Goal: Task Accomplishment & Management: Manage account settings

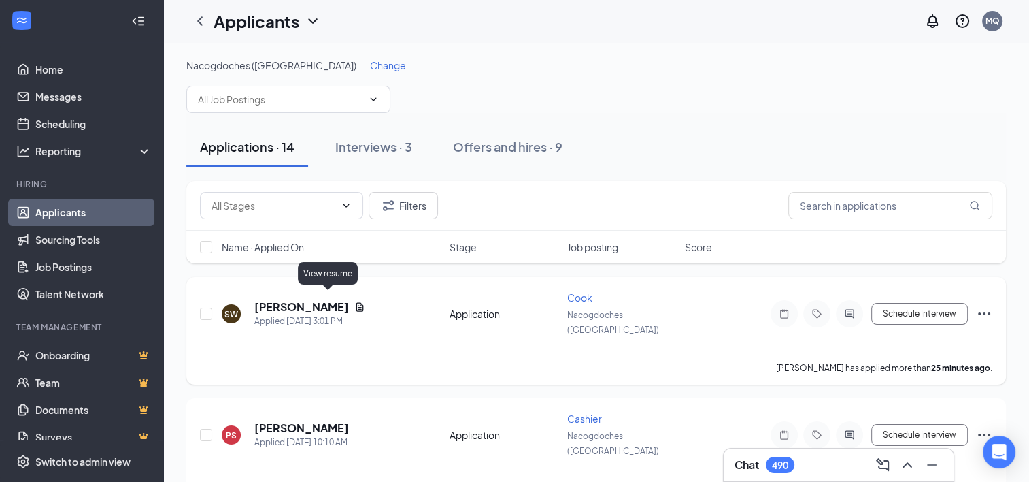
click at [356, 302] on icon "Document" at bounding box center [359, 306] width 7 height 9
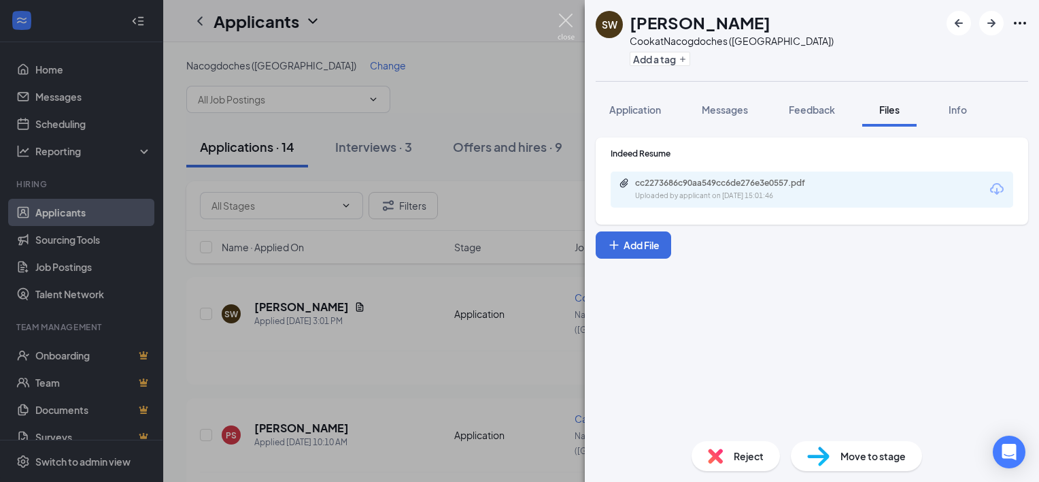
click at [565, 14] on img at bounding box center [566, 27] width 17 height 27
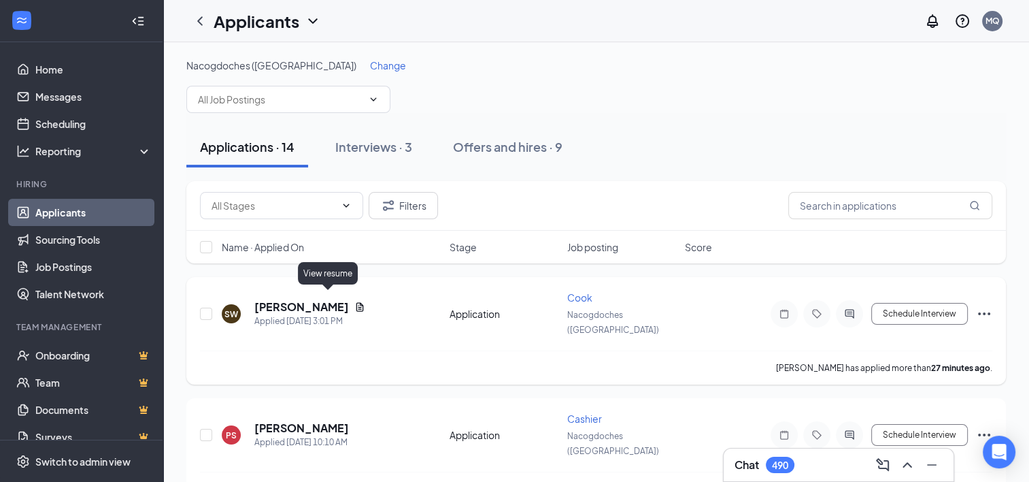
click at [356, 302] on icon "Document" at bounding box center [359, 306] width 7 height 9
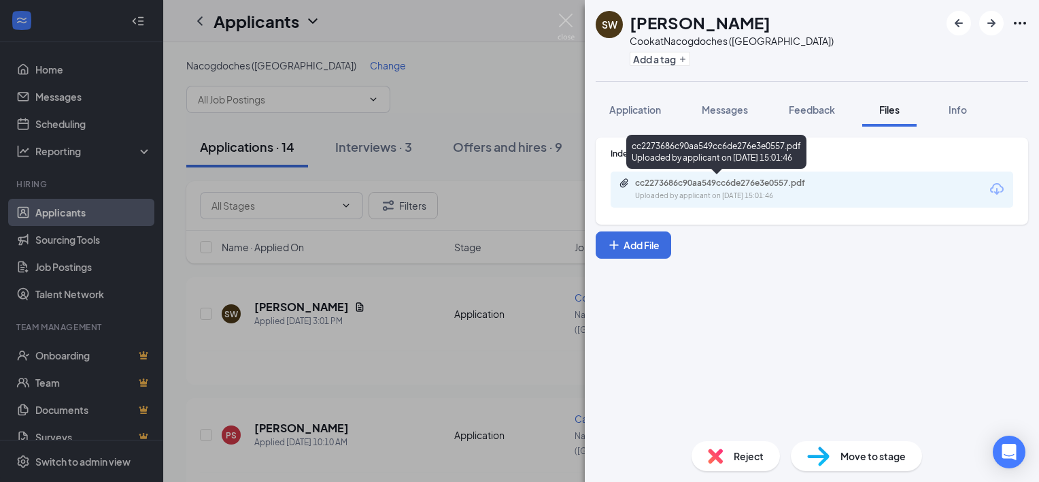
click at [683, 178] on div "cc2273686c90aa549cc6de276e3e0557.pdf" at bounding box center [730, 183] width 190 height 11
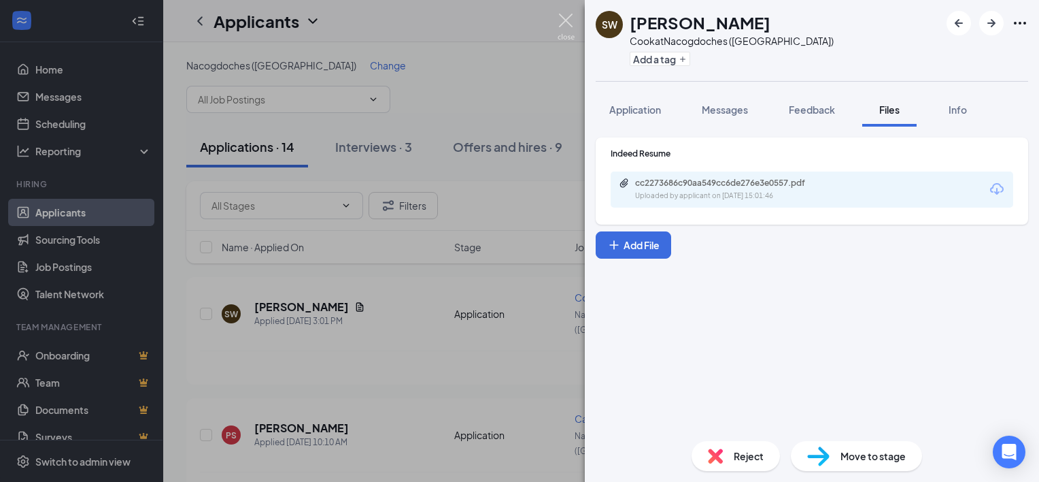
click at [561, 22] on img at bounding box center [566, 27] width 17 height 27
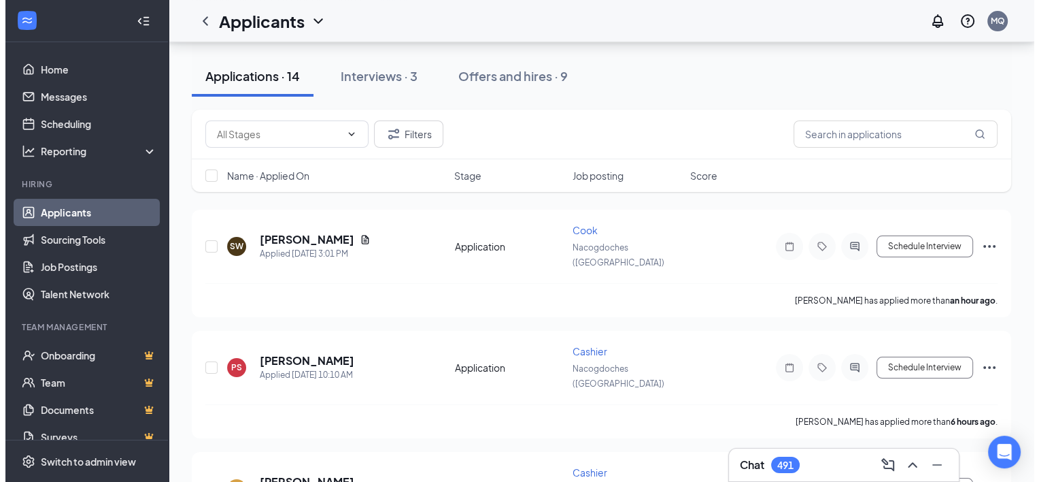
scroll to position [59, 0]
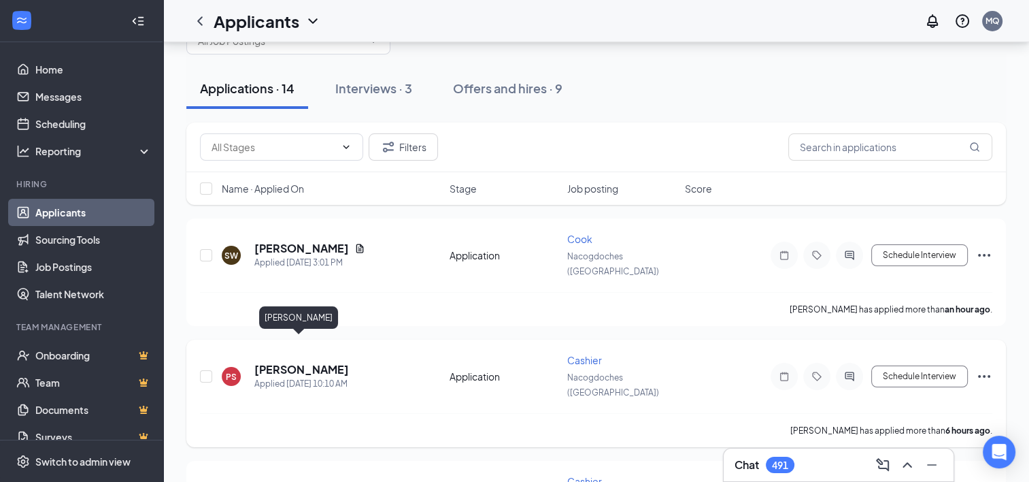
click at [293, 362] on h5 "[PERSON_NAME]" at bounding box center [301, 369] width 95 height 15
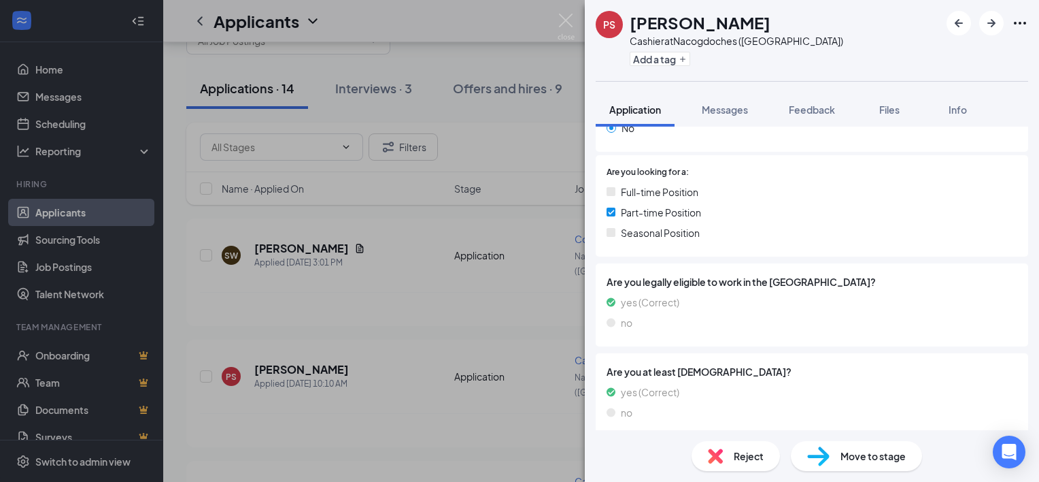
scroll to position [265, 0]
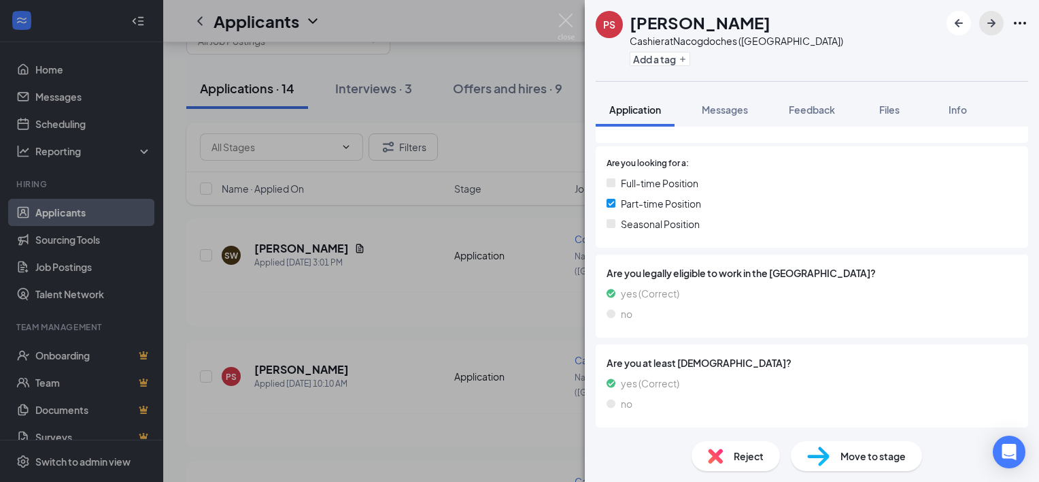
click at [988, 24] on icon "ArrowRight" at bounding box center [992, 23] width 16 height 16
click at [993, 24] on icon "ArrowRight" at bounding box center [992, 23] width 8 height 8
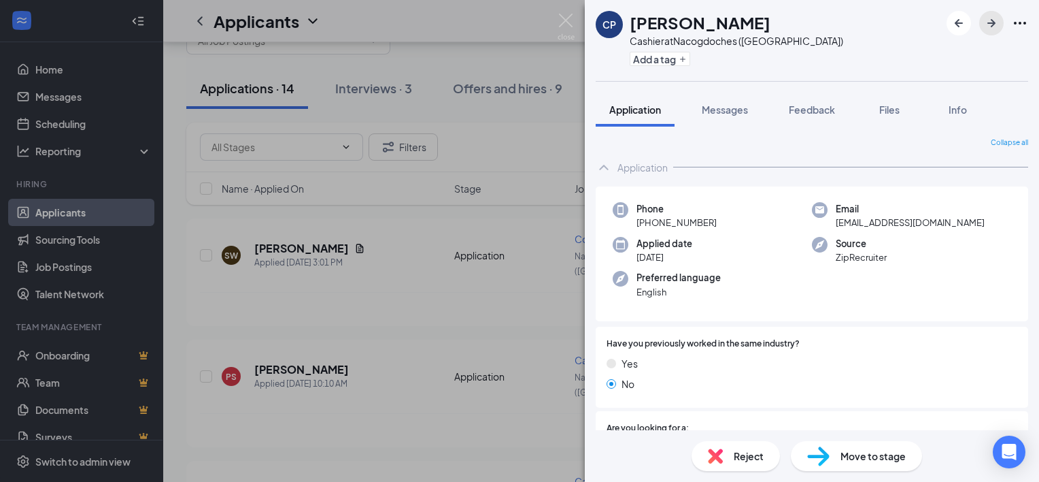
click at [993, 22] on icon "ArrowRight" at bounding box center [992, 23] width 8 height 8
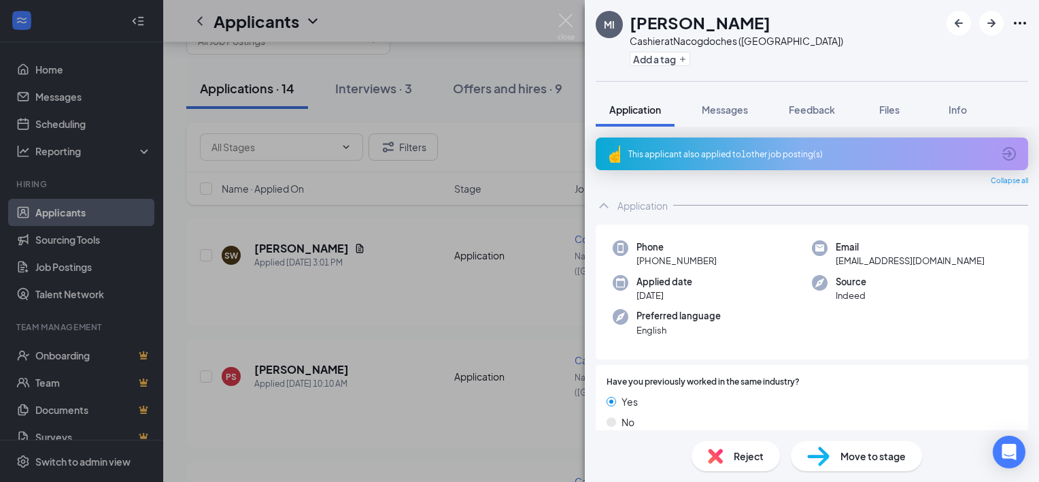
click at [846, 457] on span "Move to stage" at bounding box center [873, 455] width 65 height 15
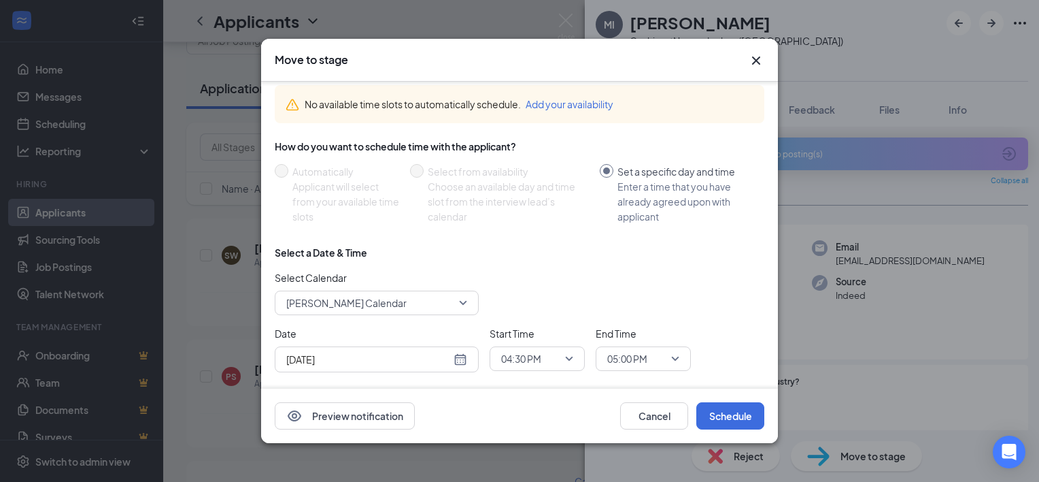
scroll to position [77, 0]
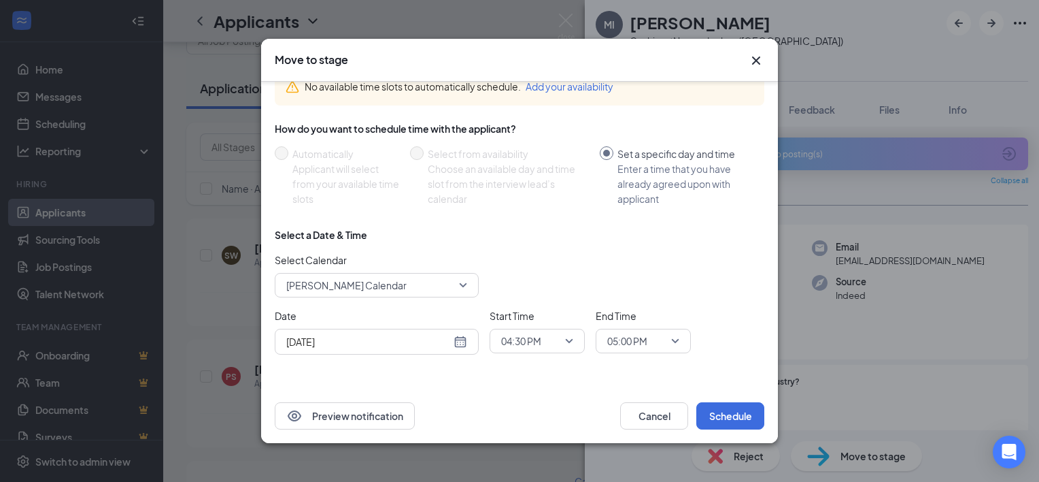
click at [461, 283] on span "[PERSON_NAME] Calendar" at bounding box center [376, 285] width 181 height 20
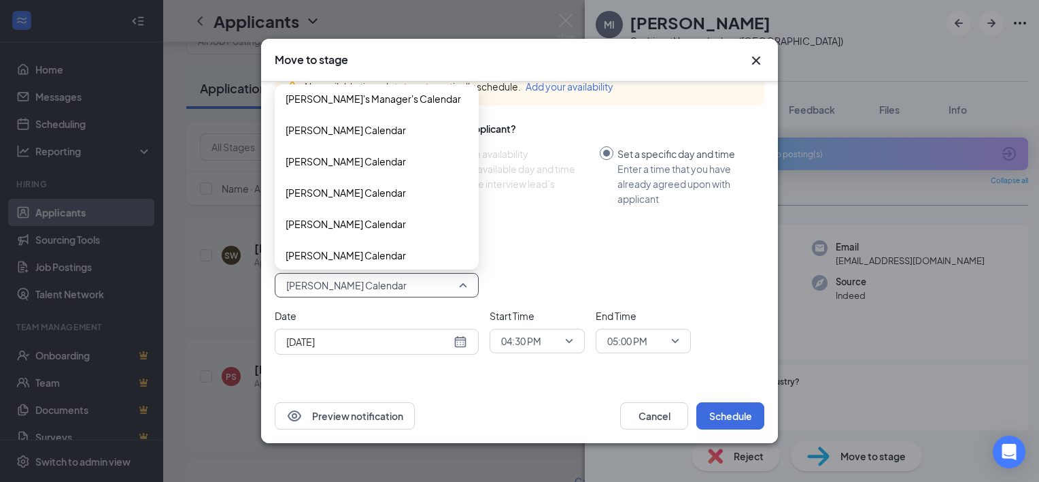
scroll to position [2272, 0]
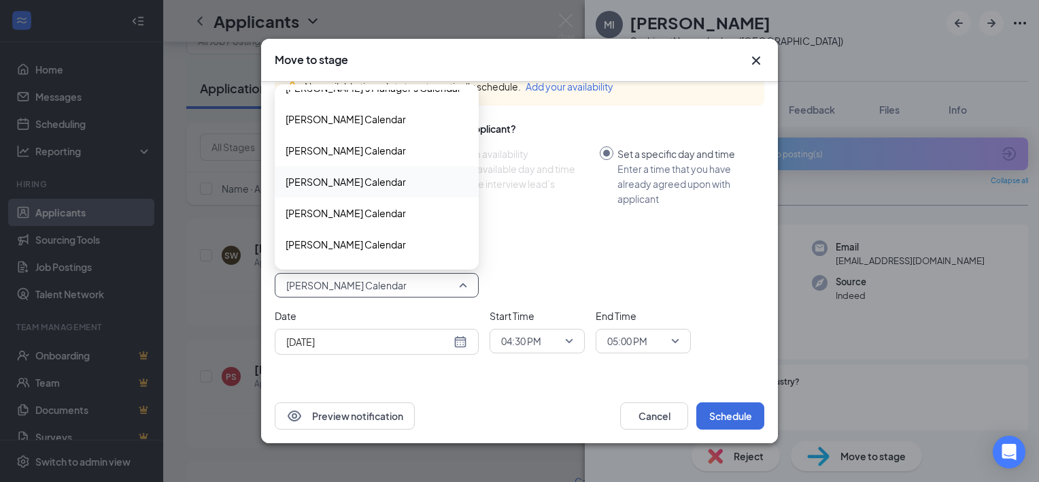
click at [384, 186] on span "[PERSON_NAME] Calendar" at bounding box center [346, 181] width 120 height 15
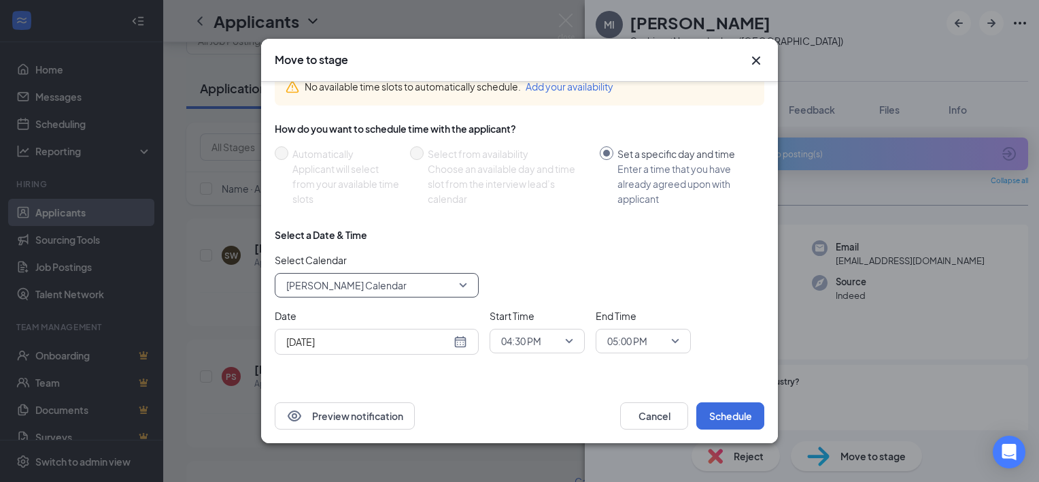
click at [454, 341] on div "[DATE]" at bounding box center [376, 341] width 181 height 15
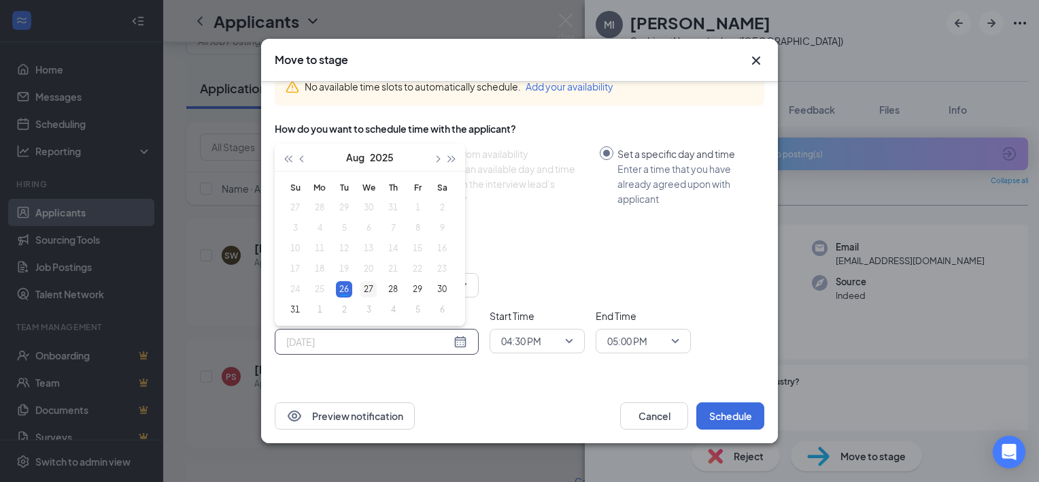
type input "[DATE]"
click at [369, 289] on div "27" at bounding box center [369, 289] width 16 height 16
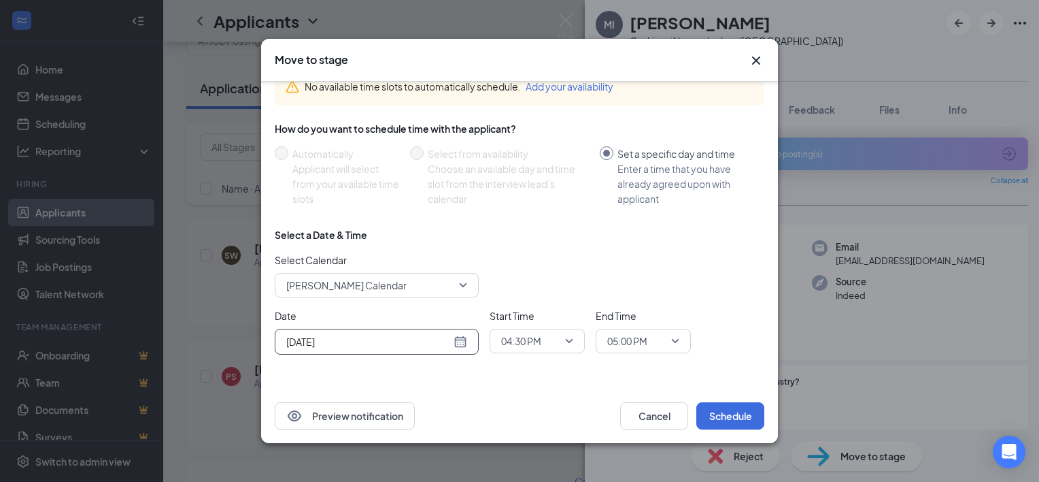
click at [572, 338] on span "04:30 PM" at bounding box center [537, 341] width 72 height 20
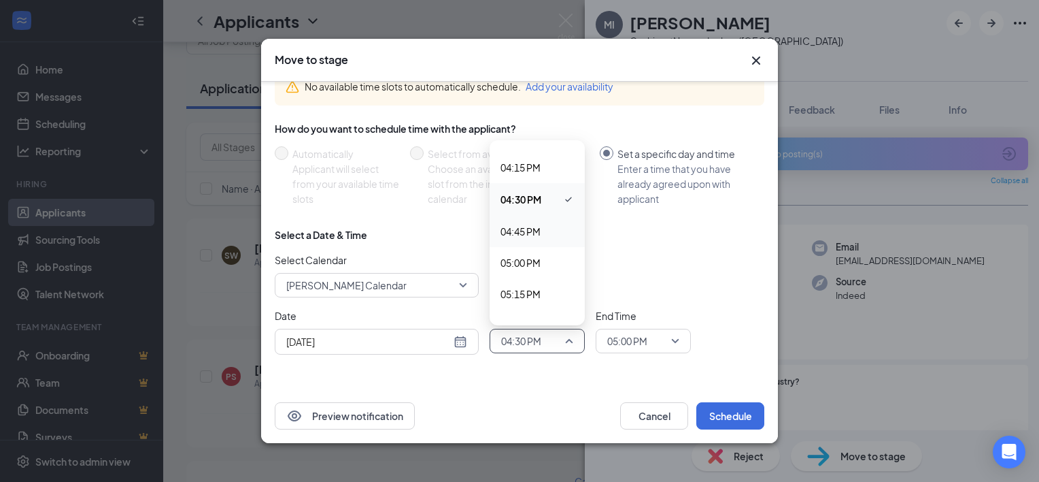
scroll to position [2033, 0]
click at [528, 255] on span "05:00 PM" at bounding box center [521, 257] width 40 height 15
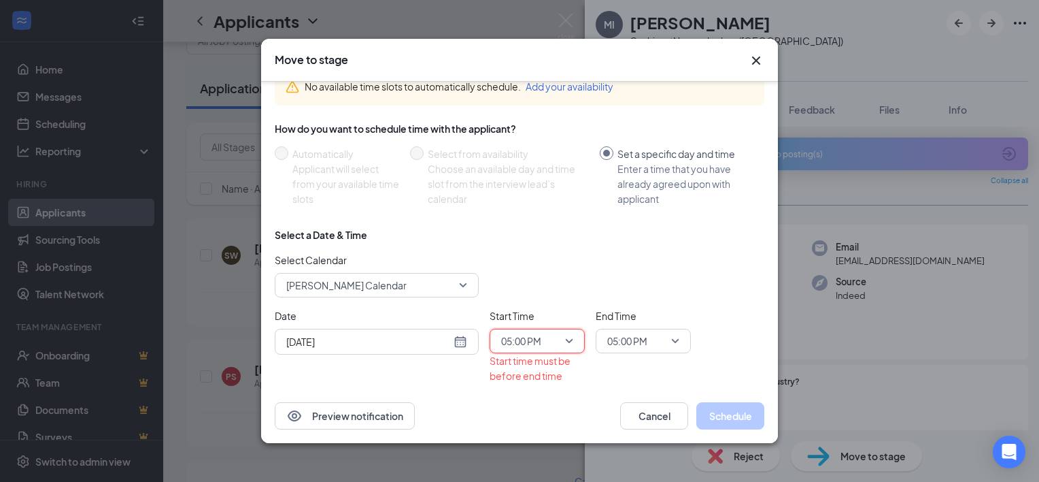
click at [673, 339] on span "05:00 PM" at bounding box center [643, 341] width 72 height 20
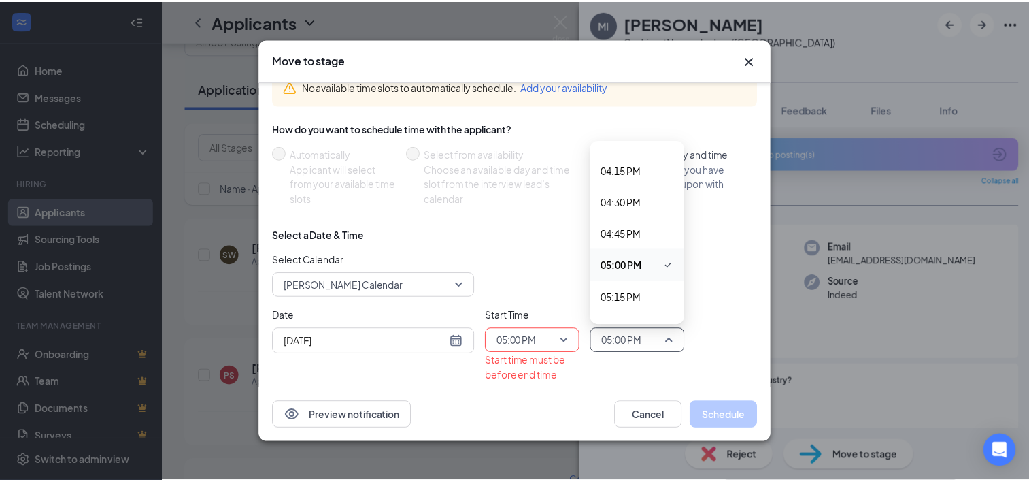
scroll to position [2041, 0]
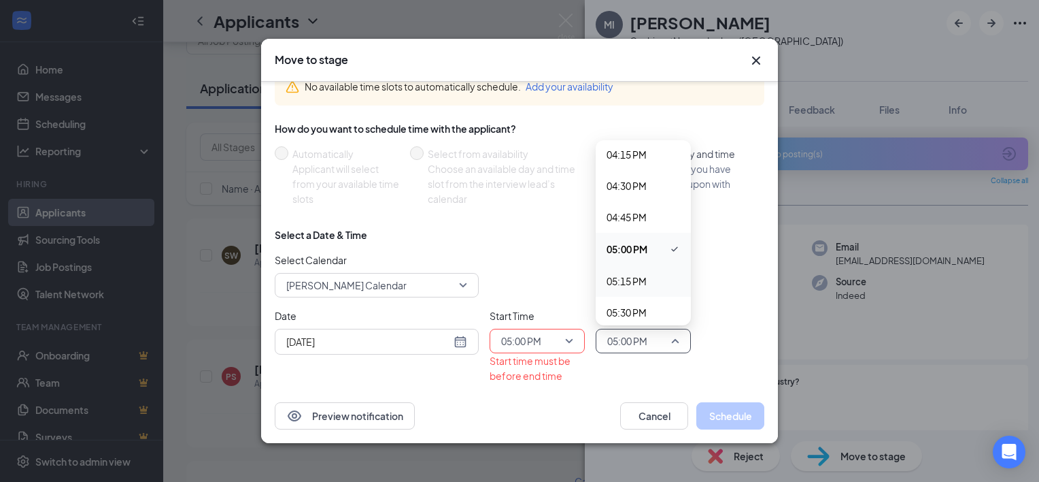
click at [646, 279] on span "05:15 PM" at bounding box center [627, 280] width 40 height 15
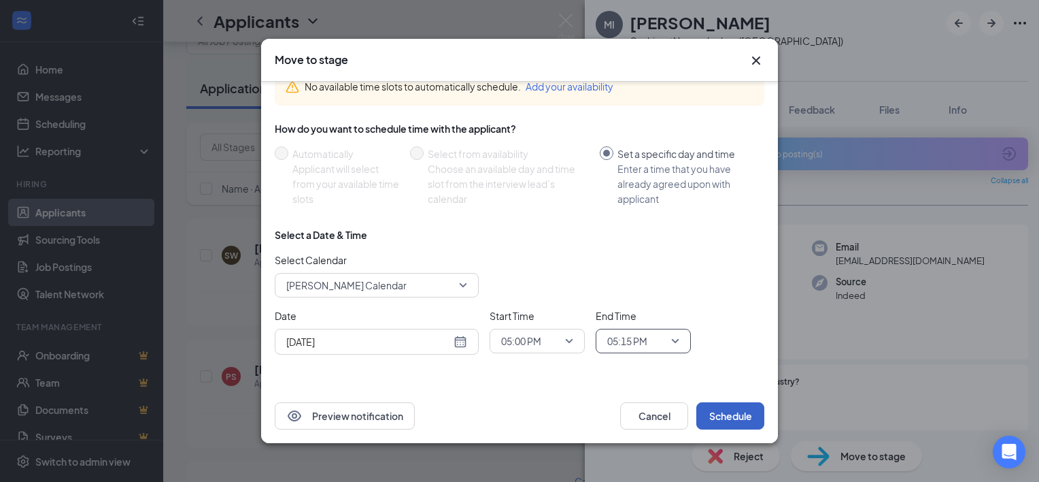
click at [726, 411] on button "Schedule" at bounding box center [731, 415] width 68 height 27
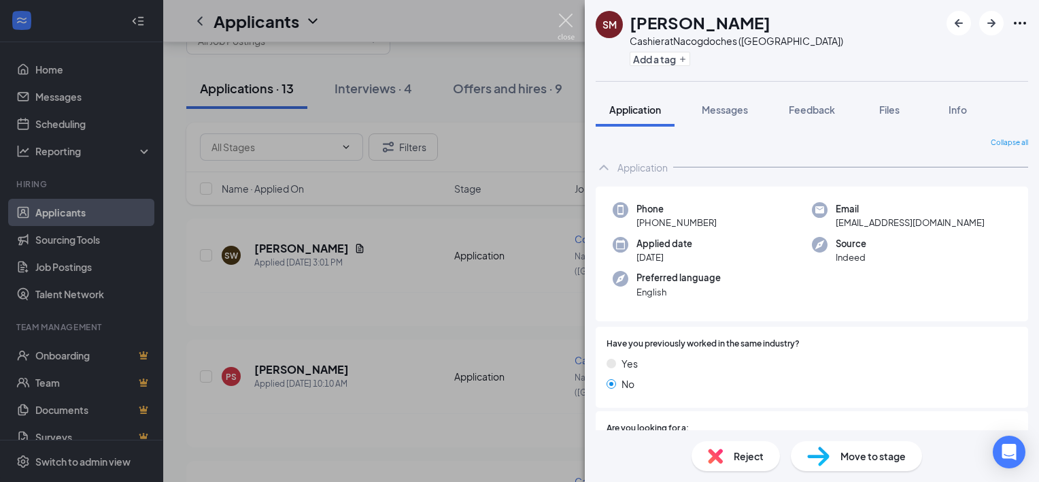
click at [563, 18] on img at bounding box center [566, 27] width 17 height 27
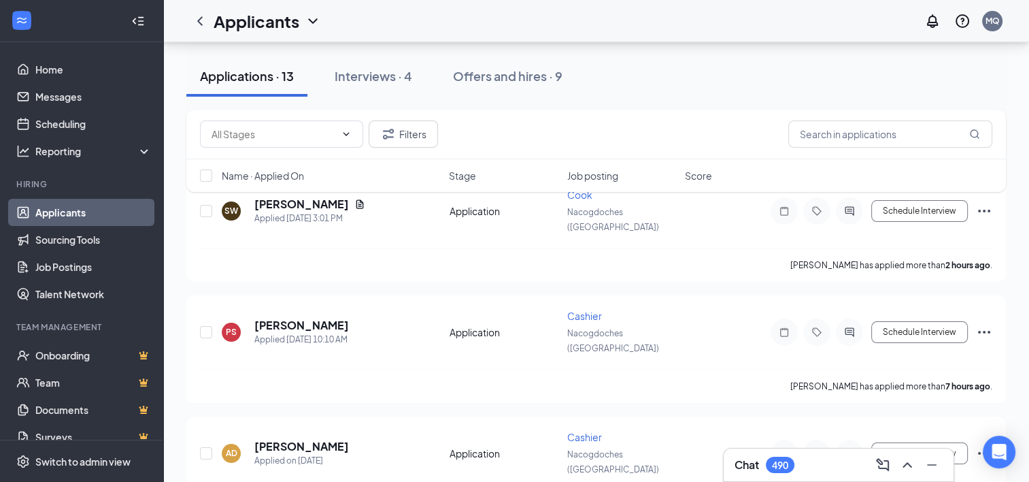
scroll to position [104, 0]
click at [378, 75] on div "Interviews · 4" at bounding box center [374, 75] width 78 height 17
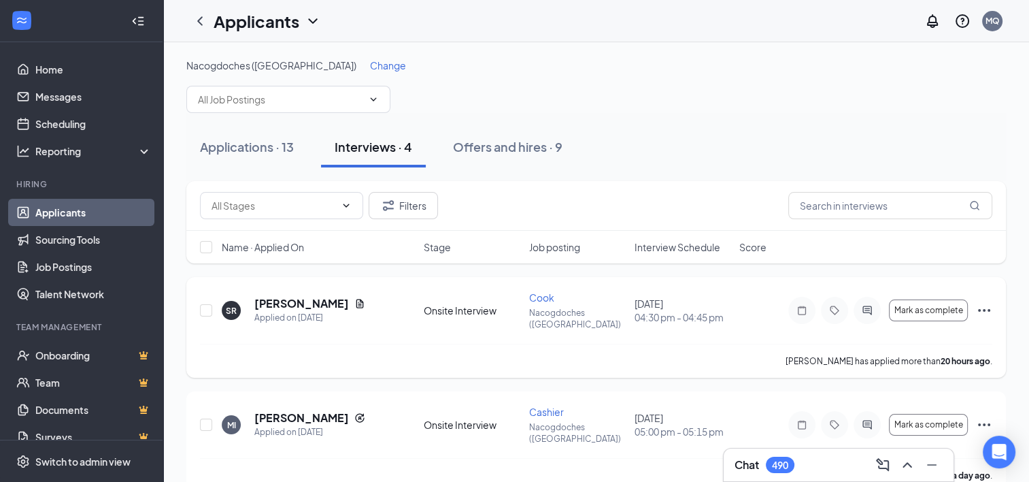
click at [985, 309] on icon "Ellipses" at bounding box center [984, 310] width 12 height 3
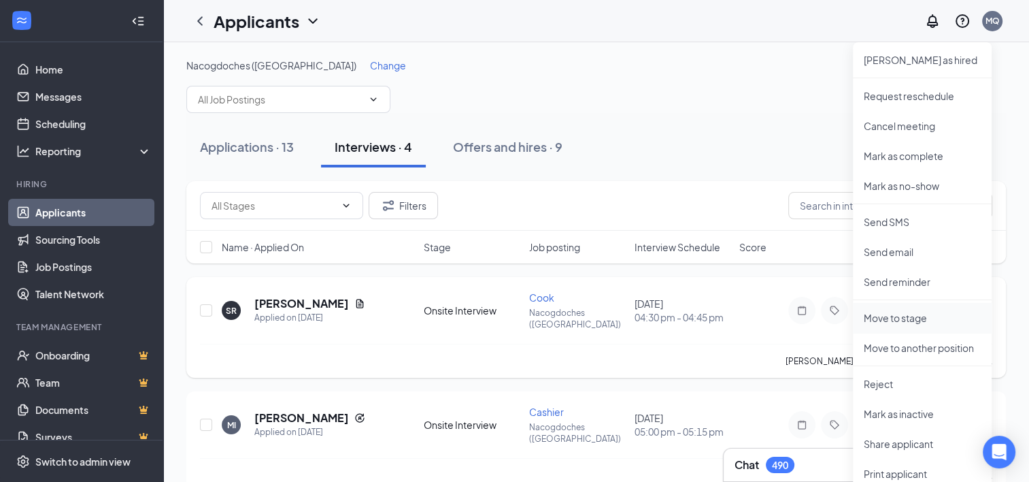
click at [907, 314] on p "Move to stage" at bounding box center [922, 318] width 117 height 14
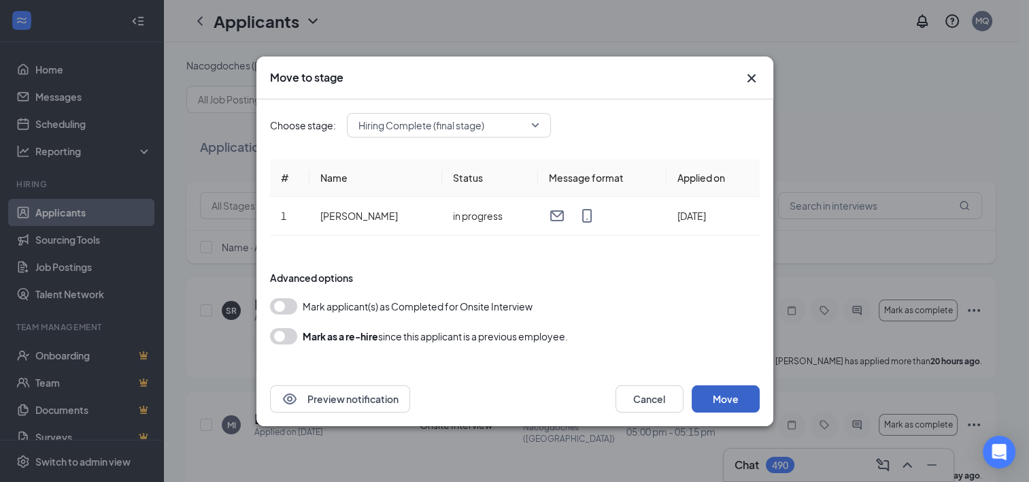
click at [721, 400] on button "Move" at bounding box center [726, 398] width 68 height 27
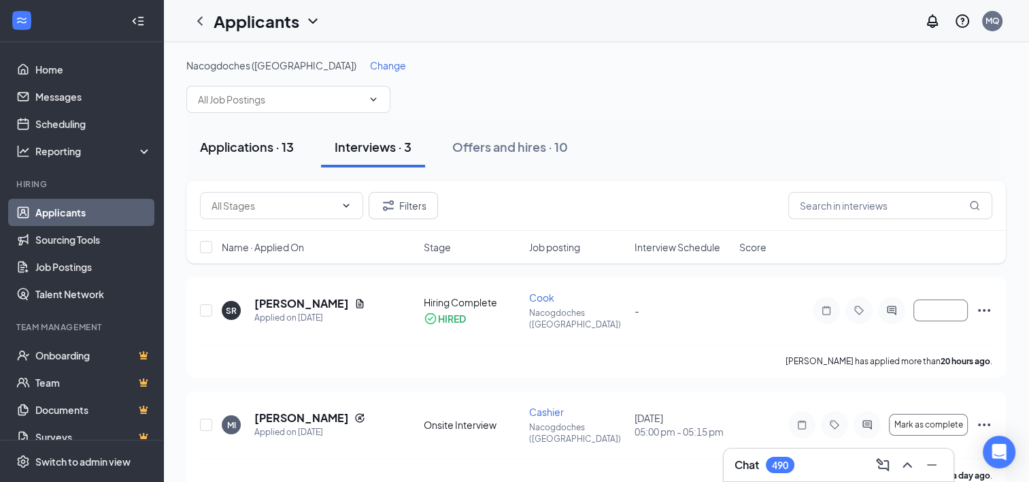
click at [246, 143] on div "Applications · 13" at bounding box center [247, 146] width 94 height 17
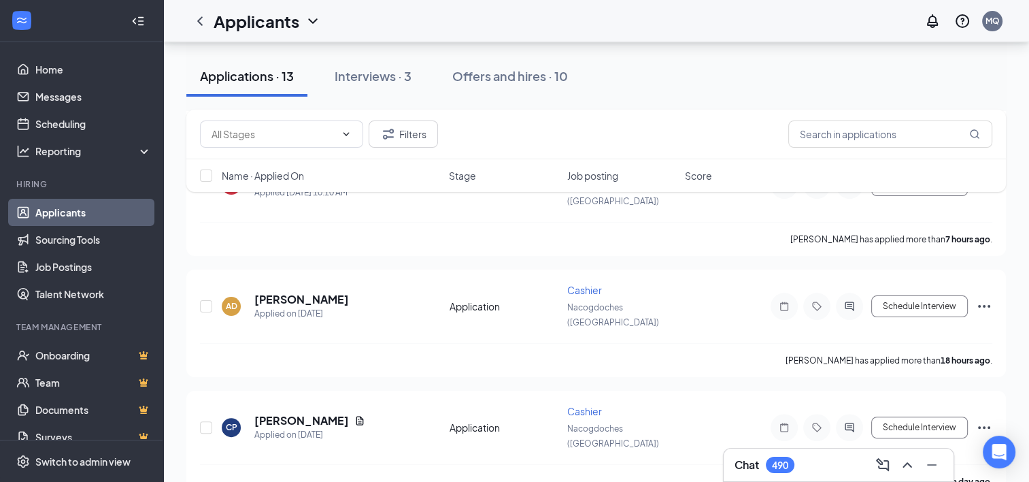
scroll to position [277, 0]
